Goal: Task Accomplishment & Management: Complete application form

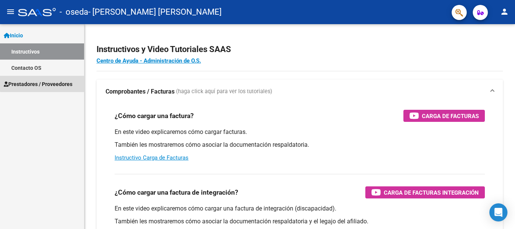
click at [65, 81] on span "Prestadores / Proveedores" at bounding box center [38, 84] width 69 height 8
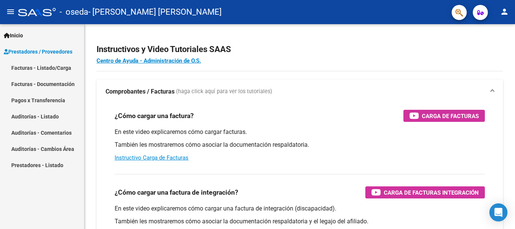
click at [64, 69] on link "Facturas - Listado/Carga" at bounding box center [42, 68] width 84 height 16
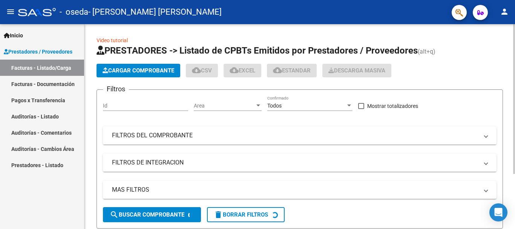
click at [142, 70] on span "Cargar Comprobante" at bounding box center [138, 70] width 72 height 7
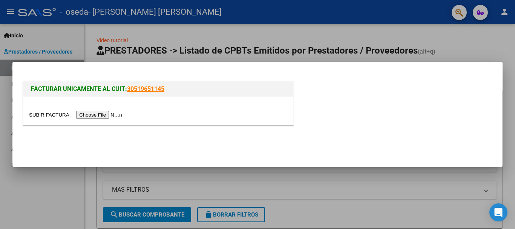
click at [111, 116] on input "file" at bounding box center [76, 115] width 95 height 8
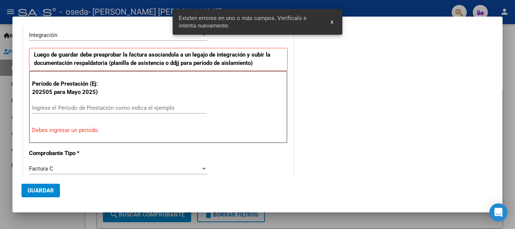
scroll to position [160, 0]
click at [102, 107] on input "Ingrese el Período de Prestación como indica el ejemplo" at bounding box center [119, 107] width 174 height 7
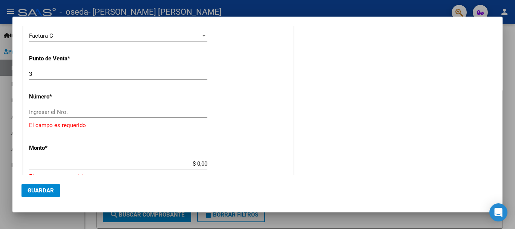
scroll to position [311, 0]
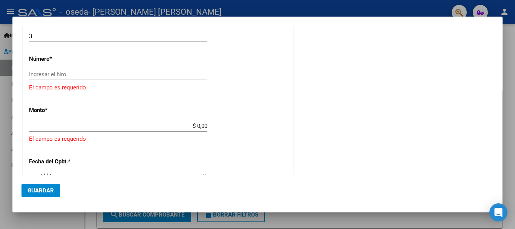
type input "202508"
click at [92, 72] on input "Ingresar el Nro." at bounding box center [118, 74] width 178 height 7
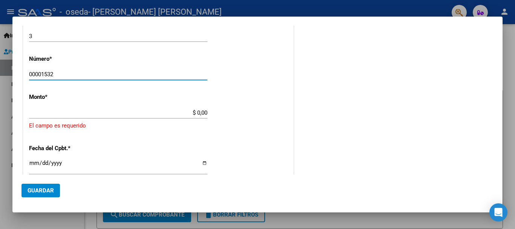
type input "00001532"
click at [175, 108] on div "$ 0,00 Ingresar el monto" at bounding box center [118, 112] width 178 height 11
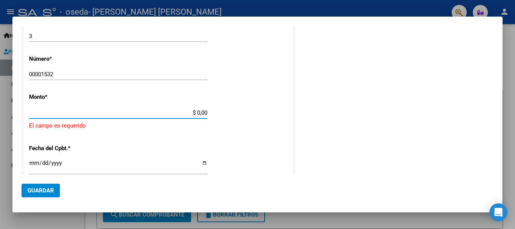
click at [171, 114] on input "$ 0,00" at bounding box center [118, 112] width 178 height 7
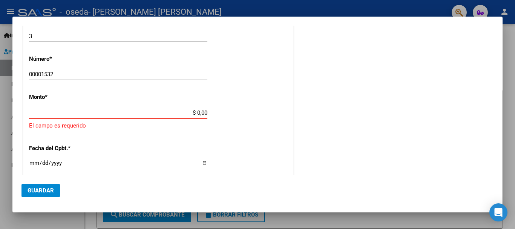
click at [188, 109] on input "$ 0,00" at bounding box center [118, 112] width 178 height 7
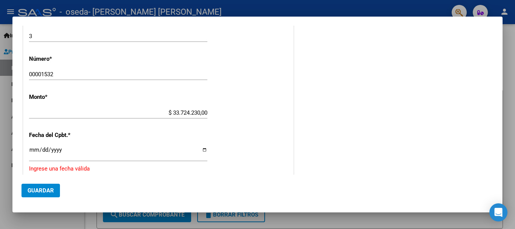
click at [210, 113] on app-form-text-field "Monto * $ 33.724.230,00 [GEOGRAPHIC_DATA]" at bounding box center [121, 104] width 184 height 23
click at [207, 112] on app-form-text-field "Monto * $ 33.724.230,00 [GEOGRAPHIC_DATA]" at bounding box center [121, 104] width 184 height 23
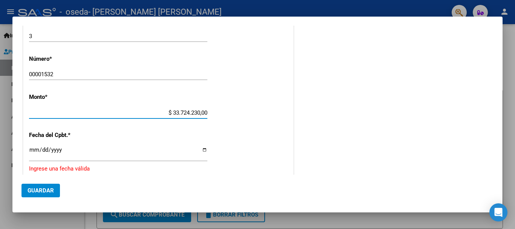
click at [205, 113] on input "$ 33.724.230,00" at bounding box center [118, 112] width 178 height 7
click at [190, 115] on input "$ 3.372,42" at bounding box center [118, 112] width 178 height 7
click at [191, 115] on input "$ 3.372,42" at bounding box center [118, 112] width 178 height 7
type input "$ 33.372,42"
click at [34, 151] on input "Ingresar la fecha" at bounding box center [118, 153] width 178 height 12
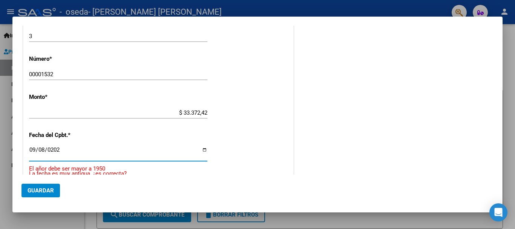
type input "[DATE]"
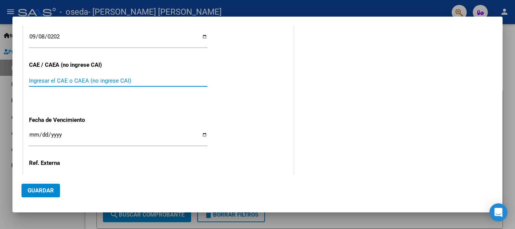
click at [94, 80] on input "Ingresar el CAE o CAEA (no ingrese CAI)" at bounding box center [118, 80] width 178 height 7
click at [87, 79] on input "Ingresar el CAE o CAEA (no ingrese CAI)" at bounding box center [118, 80] width 178 height 7
type input "75360318162988"
click at [32, 134] on input "Ingresar la fecha" at bounding box center [118, 137] width 178 height 12
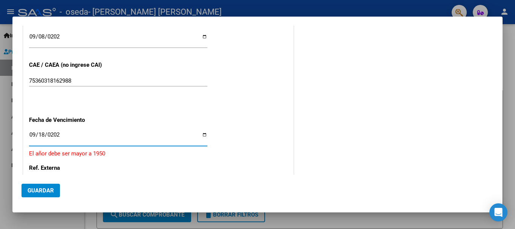
type input "[DATE]"
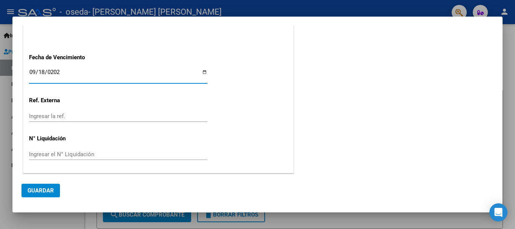
click at [42, 190] on span "Guardar" at bounding box center [40, 190] width 26 height 7
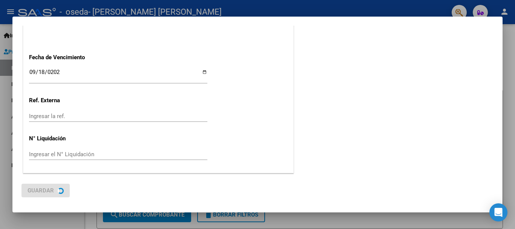
scroll to position [0, 0]
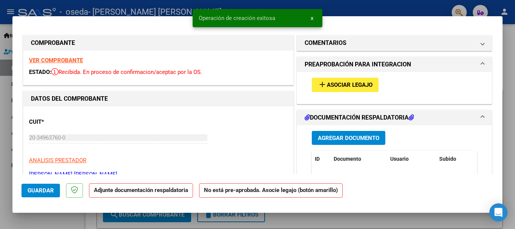
click at [337, 83] on span "Asociar Legajo" at bounding box center [350, 85] width 46 height 7
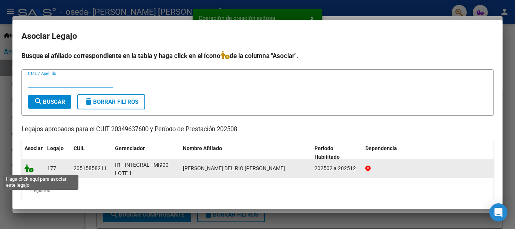
click at [28, 169] on icon at bounding box center [28, 168] width 9 height 8
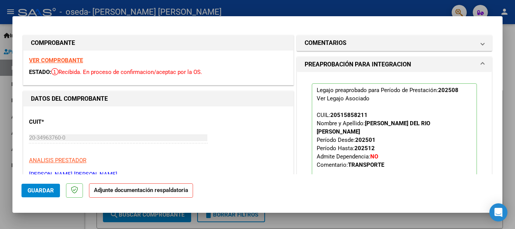
click at [171, 191] on strong "Adjunte documentación respaldatoria" at bounding box center [141, 189] width 94 height 7
click at [136, 190] on strong "Adjunte documentación respaldatoria" at bounding box center [141, 189] width 94 height 7
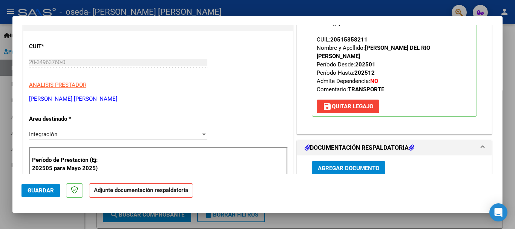
click at [355, 165] on span "Agregar Documento" at bounding box center [348, 168] width 61 height 7
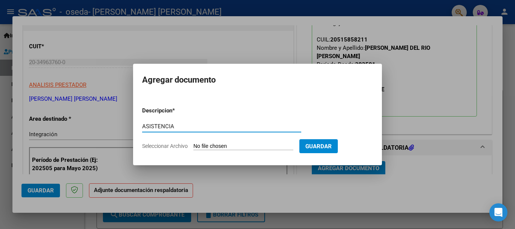
type input "ASISTENCIA"
click at [208, 142] on form "Descripcion * ASISTENCIA Escriba aquí una descripcion Seleccionar Archivo Guard…" at bounding box center [257, 128] width 231 height 55
click at [212, 144] on input "Seleccionar Archivo" at bounding box center [243, 146] width 100 height 7
type input "C:\fakepath\CamScanner [DATE] 15.22.pdf"
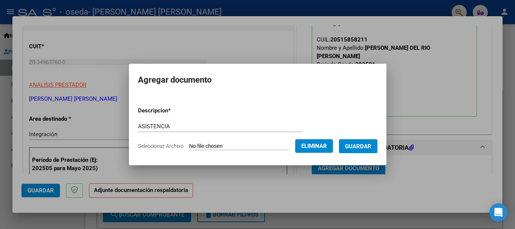
click at [360, 148] on span "Guardar" at bounding box center [358, 146] width 26 height 7
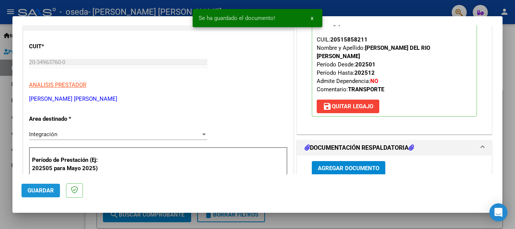
click at [44, 189] on span "Guardar" at bounding box center [40, 190] width 26 height 7
click at [178, 9] on div at bounding box center [257, 114] width 515 height 229
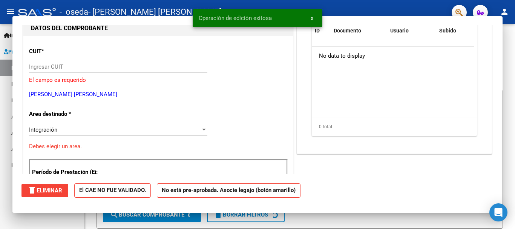
scroll to position [0, 0]
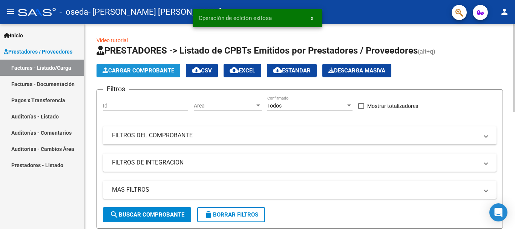
click at [156, 69] on span "Cargar Comprobante" at bounding box center [138, 70] width 72 height 7
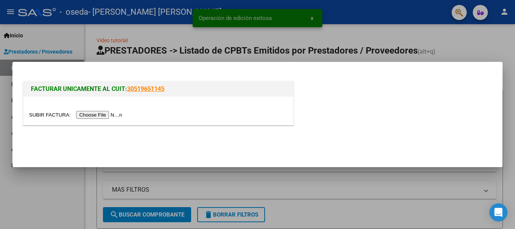
click at [115, 116] on input "file" at bounding box center [76, 115] width 95 height 8
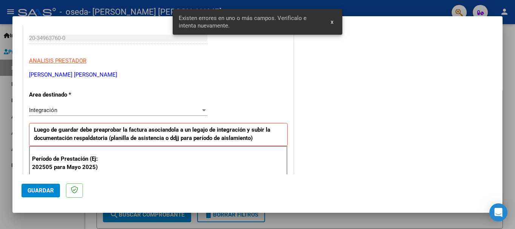
scroll to position [150, 0]
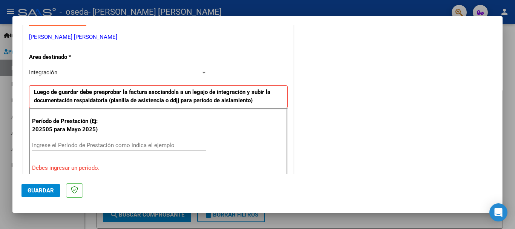
click at [100, 142] on input "Ingrese el Período de Prestación como indica el ejemplo" at bounding box center [119, 145] width 174 height 7
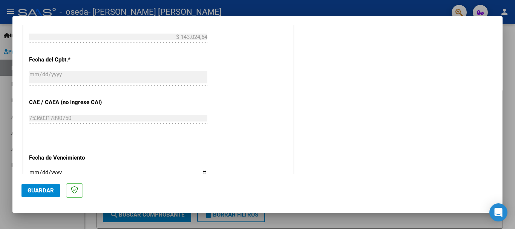
scroll to position [489, 0]
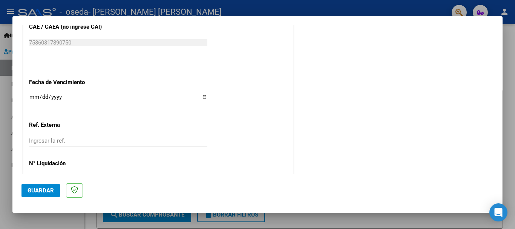
type input "202508"
click at [33, 98] on input "Ingresar la fecha" at bounding box center [118, 100] width 178 height 12
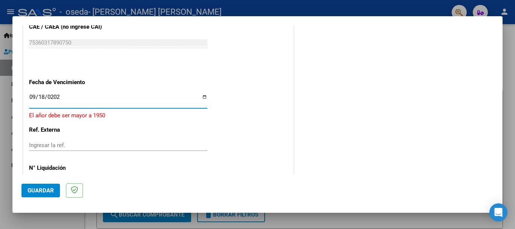
type input "[DATE]"
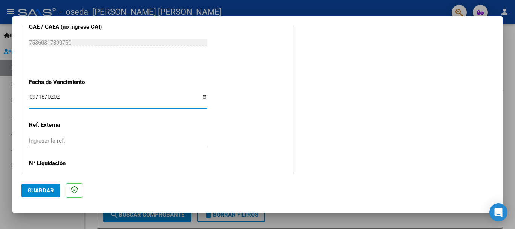
scroll to position [514, 0]
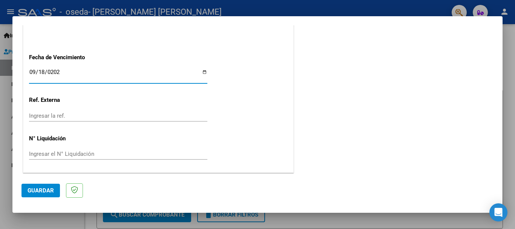
click at [49, 190] on span "Guardar" at bounding box center [40, 190] width 26 height 7
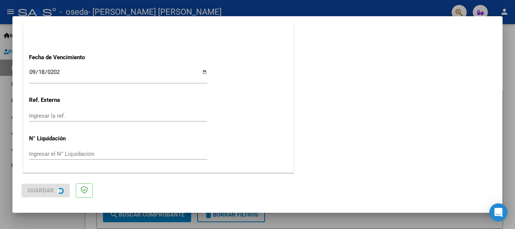
scroll to position [0, 0]
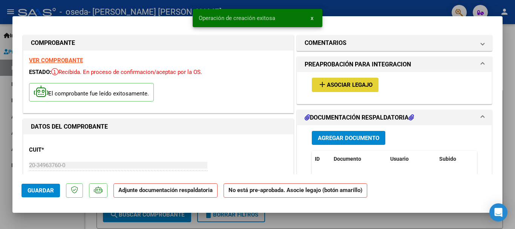
click at [341, 85] on span "Asociar Legajo" at bounding box center [350, 85] width 46 height 7
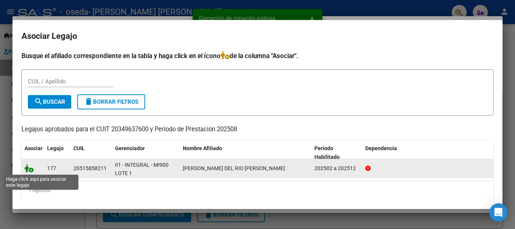
click at [29, 169] on icon at bounding box center [28, 168] width 9 height 8
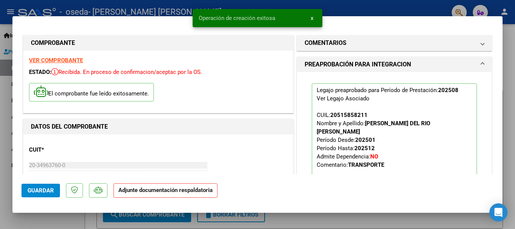
scroll to position [75, 0]
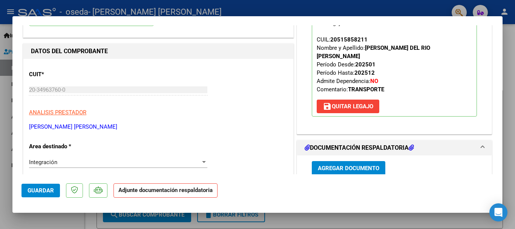
click at [333, 165] on span "Agregar Documento" at bounding box center [348, 168] width 61 height 7
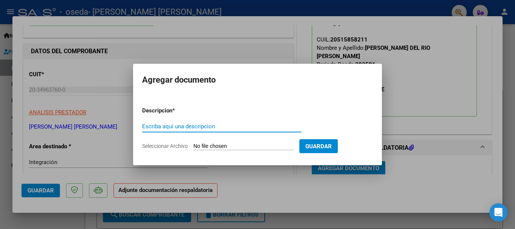
click at [191, 127] on input "Escriba aquí una descripcion" at bounding box center [221, 126] width 159 height 7
type input "ASISTENCIA"
click at [231, 140] on form "Descripcion * ASISTENCIA Escriba aquí una descripcion Seleccionar Archivo Guard…" at bounding box center [257, 128] width 231 height 55
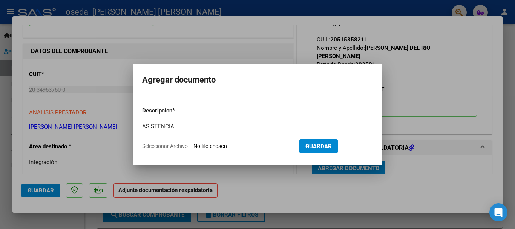
click at [235, 146] on input "Seleccionar Archivo" at bounding box center [243, 146] width 100 height 7
click at [211, 144] on input "Seleccionar Archivo" at bounding box center [243, 146] width 100 height 7
type input "C:\fakepath\CamScanner [DATE] 15.17.pdf"
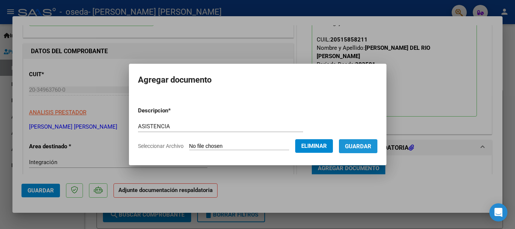
click at [365, 144] on span "Guardar" at bounding box center [358, 146] width 26 height 7
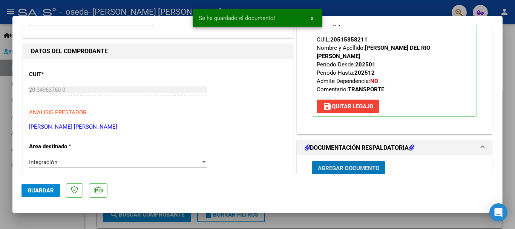
click at [47, 189] on span "Guardar" at bounding box center [40, 190] width 26 height 7
click at [160, 9] on div at bounding box center [257, 114] width 515 height 229
type input "$ 0,00"
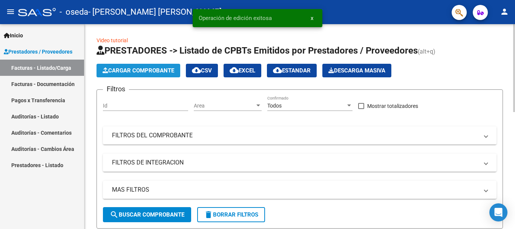
click at [120, 69] on span "Cargar Comprobante" at bounding box center [138, 70] width 72 height 7
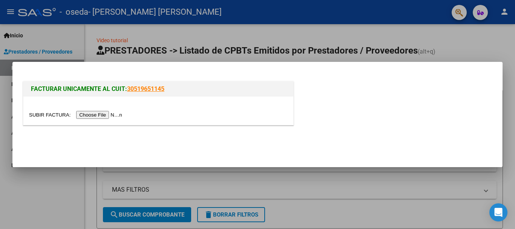
click at [115, 113] on input "file" at bounding box center [76, 115] width 95 height 8
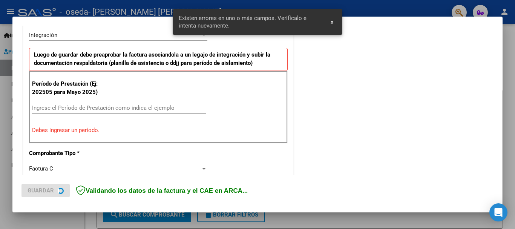
scroll to position [188, 0]
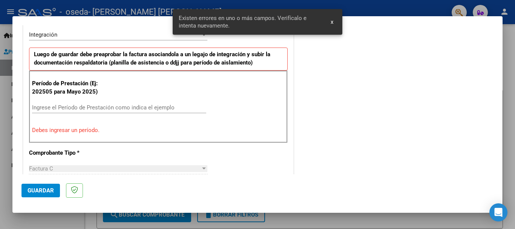
click at [127, 109] on input "Ingrese el Período de Prestación como indica el ejemplo" at bounding box center [119, 107] width 174 height 7
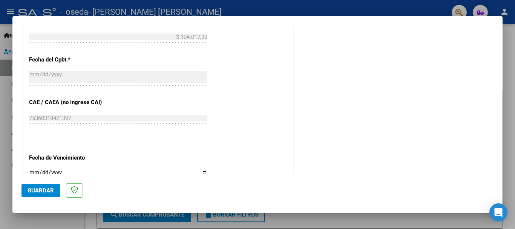
scroll to position [489, 0]
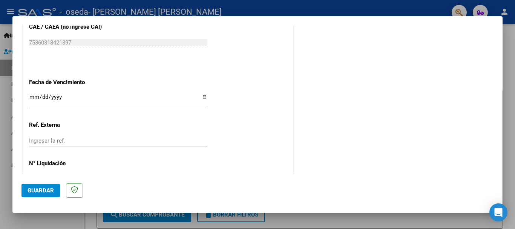
type input "202508"
click at [33, 97] on input "Ingresar la fecha" at bounding box center [118, 100] width 178 height 12
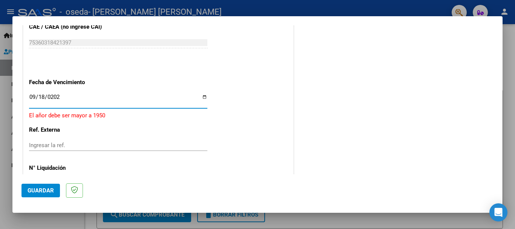
type input "[DATE]"
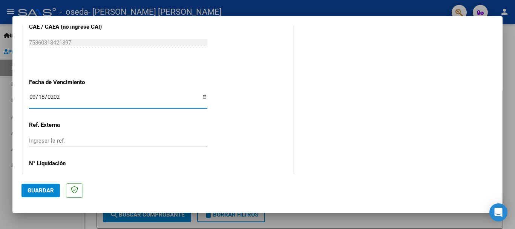
scroll to position [514, 0]
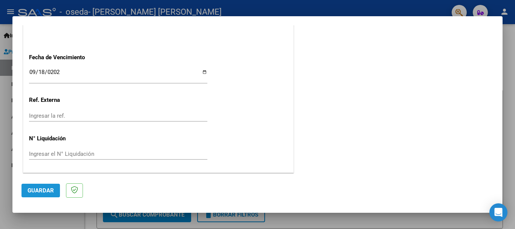
click at [44, 191] on span "Guardar" at bounding box center [40, 190] width 26 height 7
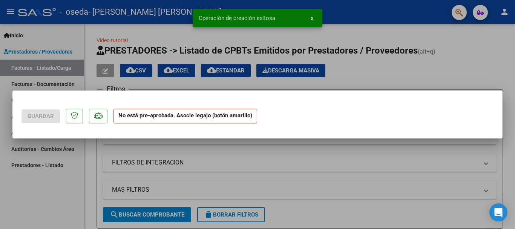
scroll to position [0, 0]
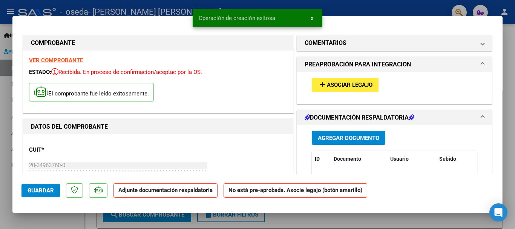
click at [340, 85] on span "Asociar Legajo" at bounding box center [350, 85] width 46 height 7
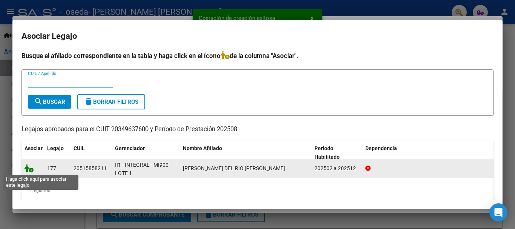
click at [31, 167] on icon at bounding box center [28, 168] width 9 height 8
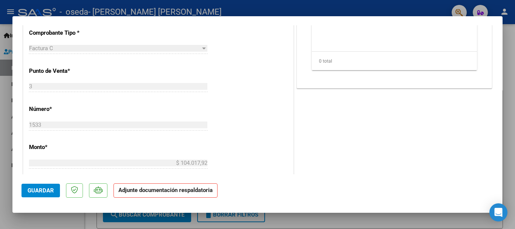
scroll to position [149, 0]
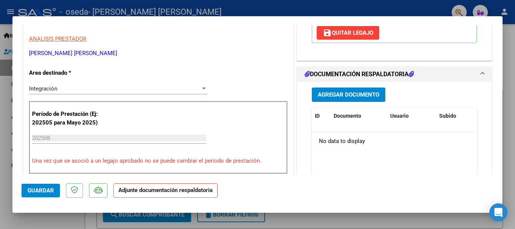
click at [367, 87] on button "Agregar Documento" at bounding box center [348, 94] width 73 height 14
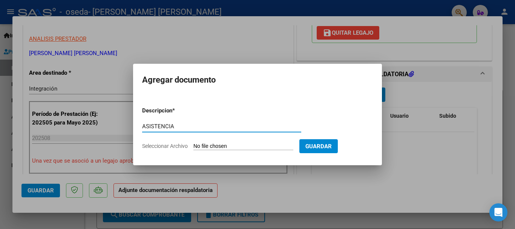
type input "ASISTENCIA"
click at [247, 141] on form "Descripcion * ASISTENCIA Escriba aquí una descripcion Seleccionar Archivo Guard…" at bounding box center [257, 128] width 231 height 55
click at [247, 144] on input "Seleccionar Archivo" at bounding box center [243, 146] width 100 height 7
type input "C:\fakepath\CamScanner [DATE] 15.19.pdf"
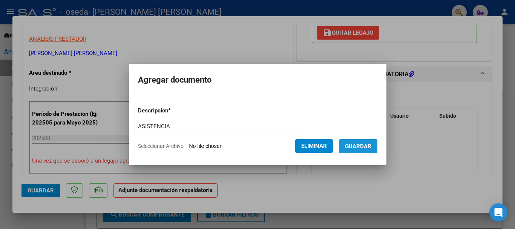
click at [370, 142] on span "Guardar" at bounding box center [358, 145] width 26 height 7
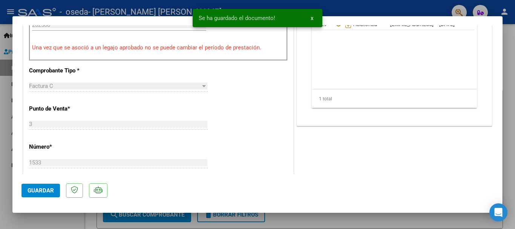
scroll to position [412, 0]
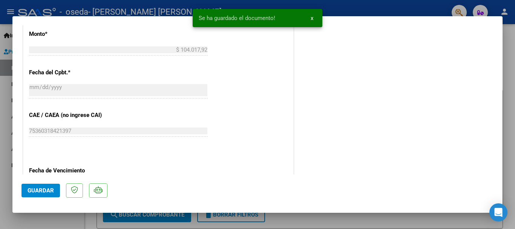
click at [50, 188] on span "Guardar" at bounding box center [40, 190] width 26 height 7
click at [151, 5] on div at bounding box center [257, 114] width 515 height 229
type input "$ 0,00"
